Goal: Task Accomplishment & Management: Manage account settings

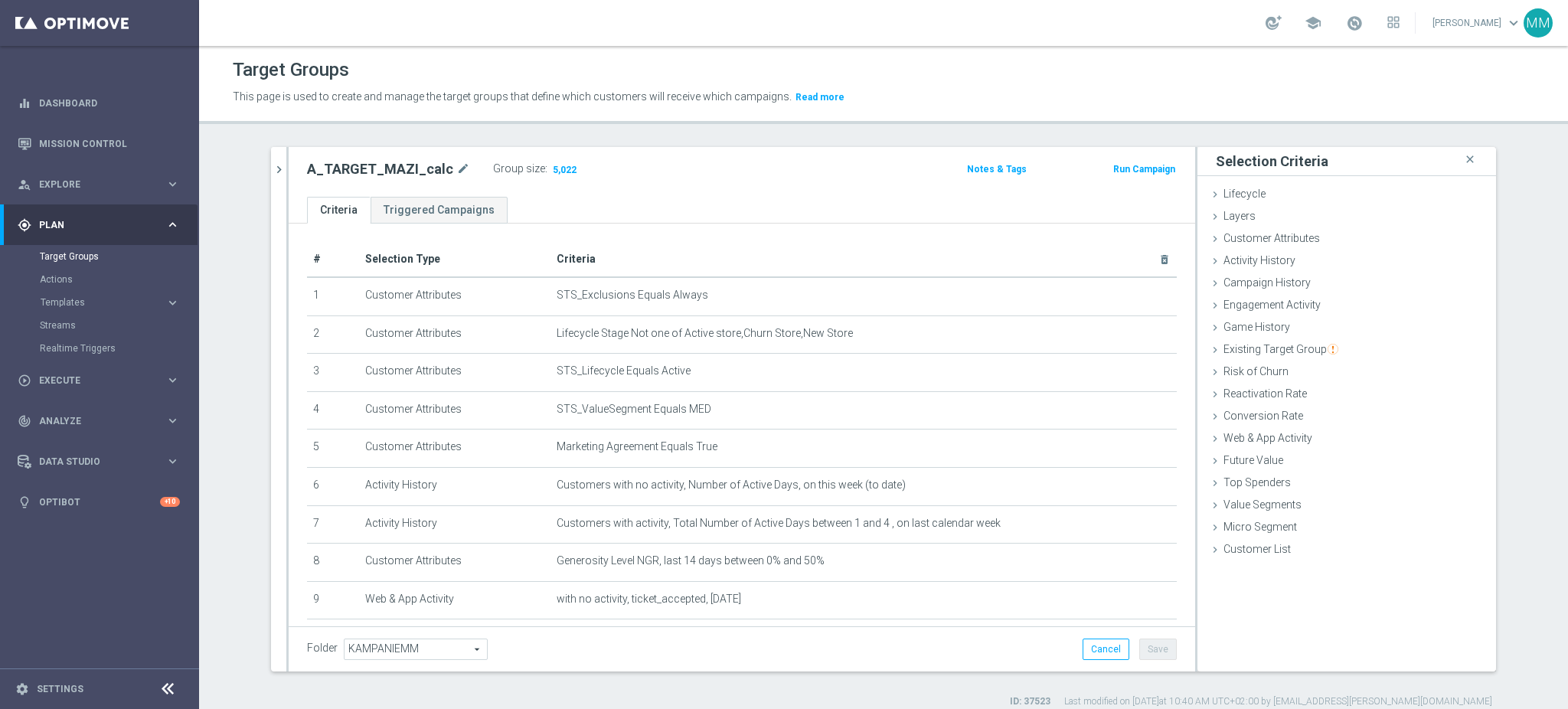
scroll to position [64, 0]
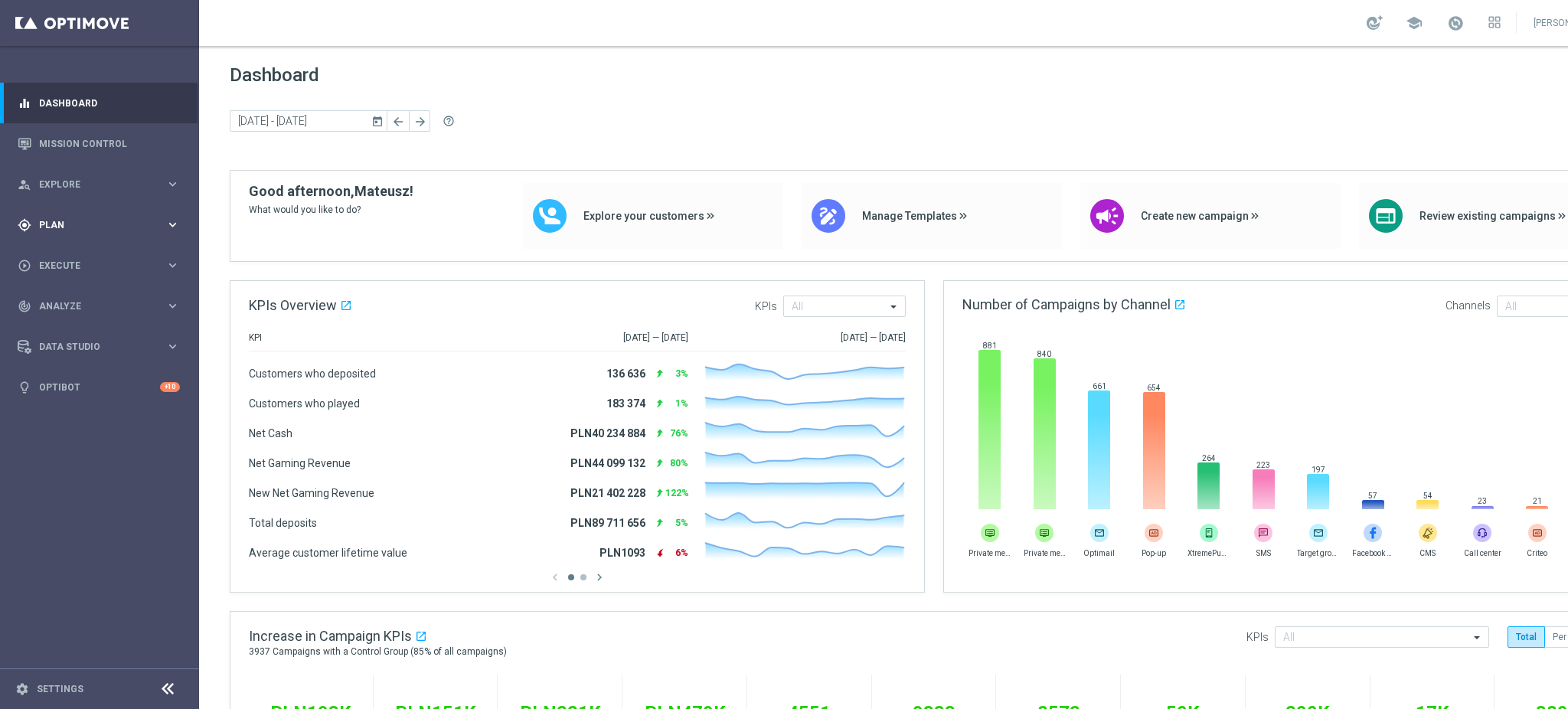
click at [56, 226] on span "Plan" at bounding box center [102, 225] width 126 height 10
click at [70, 261] on link "Target Groups" at bounding box center [100, 256] width 120 height 12
